Goal: Book appointment/travel/reservation

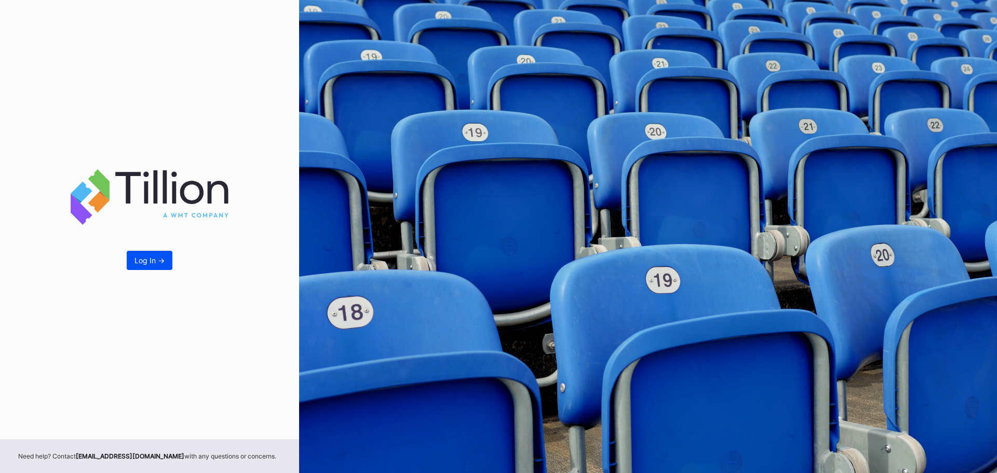
click at [149, 259] on div "Log In ->" at bounding box center [150, 260] width 30 height 9
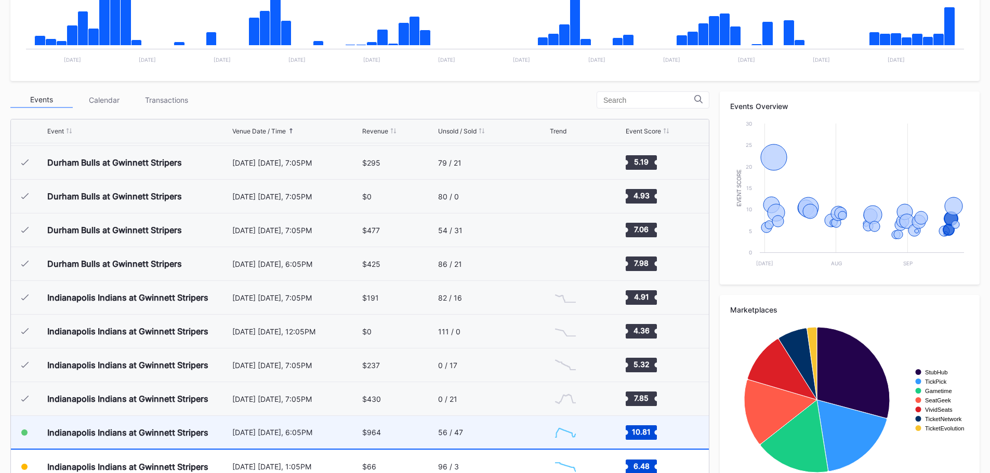
scroll to position [312, 0]
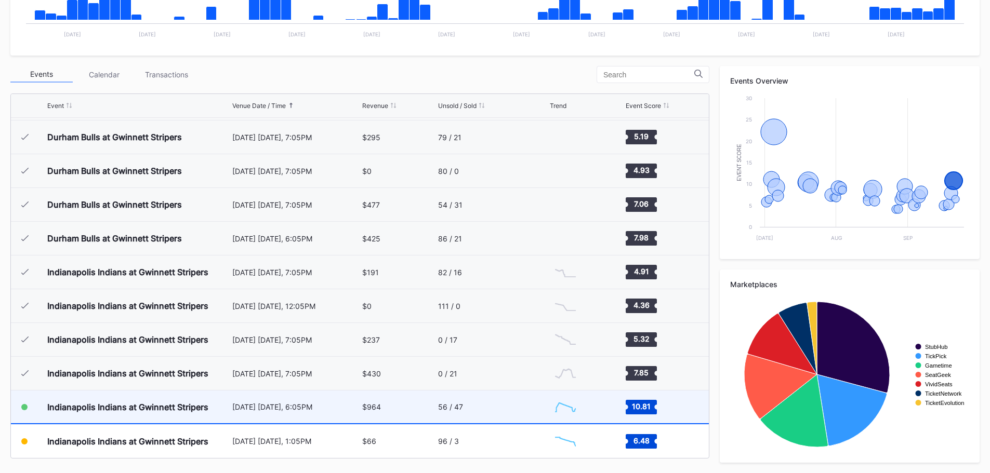
click at [139, 406] on div "Indianapolis Indians at Gwinnett Stripers" at bounding box center [127, 407] width 161 height 10
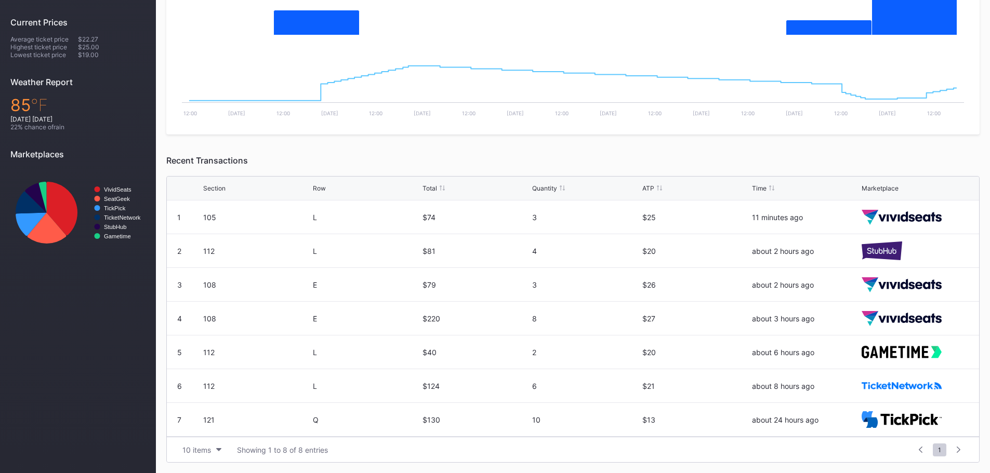
click at [577, 226] on div "3" at bounding box center [585, 216] width 107 height 33
click at [429, 217] on div "$74" at bounding box center [475, 217] width 107 height 9
